Goal: Navigation & Orientation: Understand site structure

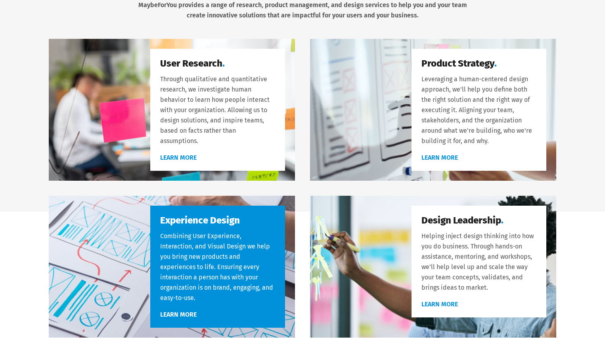
scroll to position [476, 0]
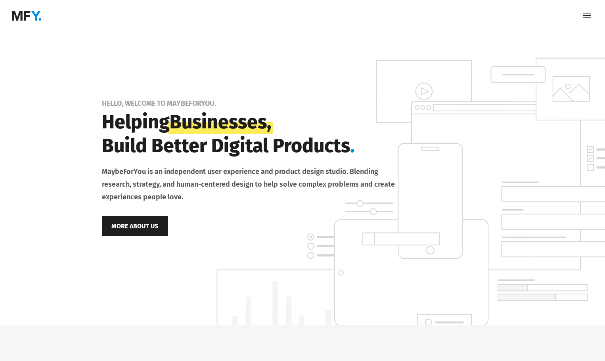
click at [138, 226] on link "More About Us" at bounding box center [135, 226] width 66 height 20
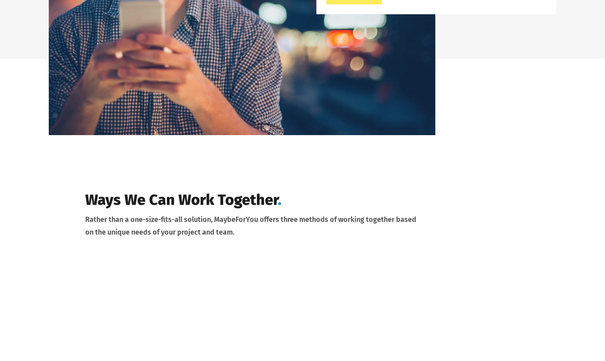
scroll to position [1745, 0]
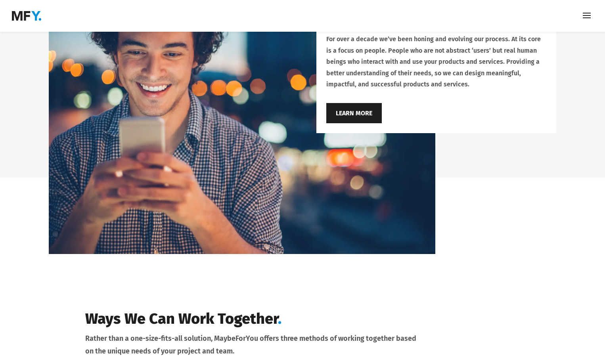
click at [362, 111] on link "Learn More" at bounding box center [354, 113] width 56 height 20
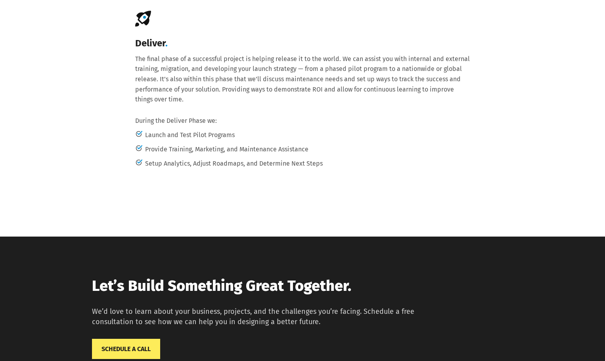
scroll to position [2102, 0]
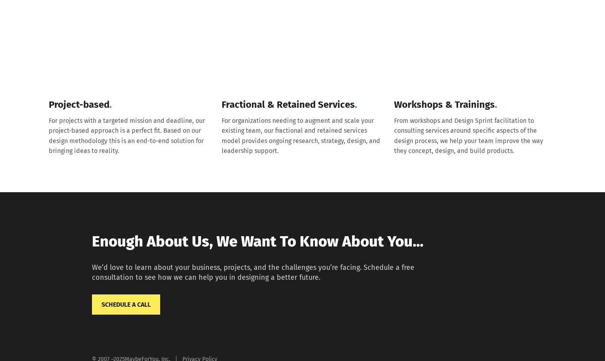
scroll to position [2210, 0]
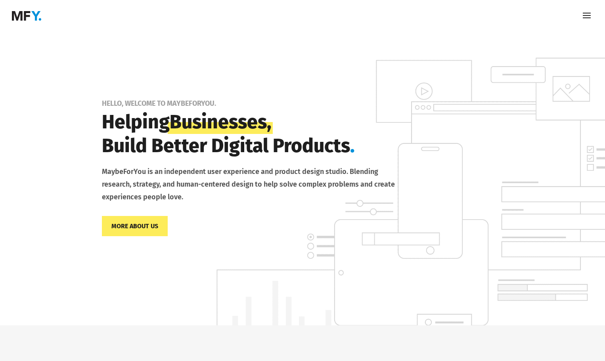
click at [34, 13] on img at bounding box center [26, 16] width 29 height 10
